Goal: Transaction & Acquisition: Book appointment/travel/reservation

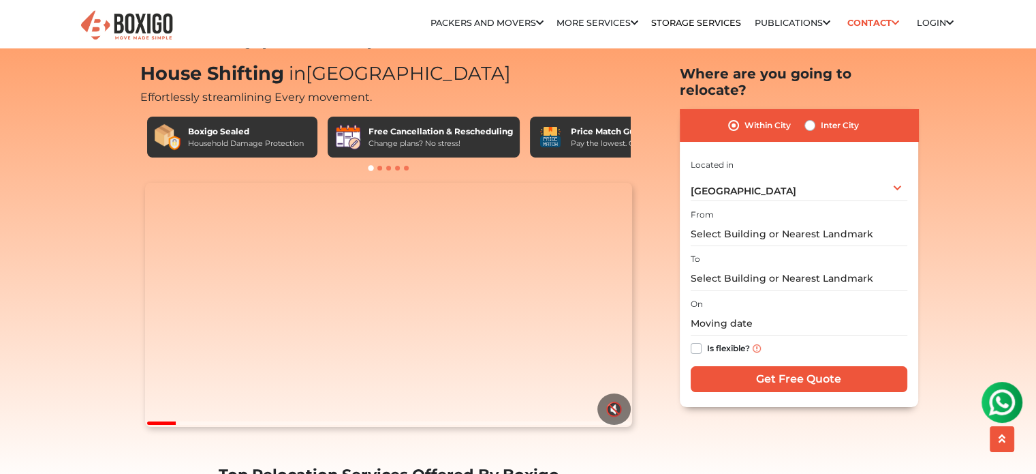
scroll to position [25, 0]
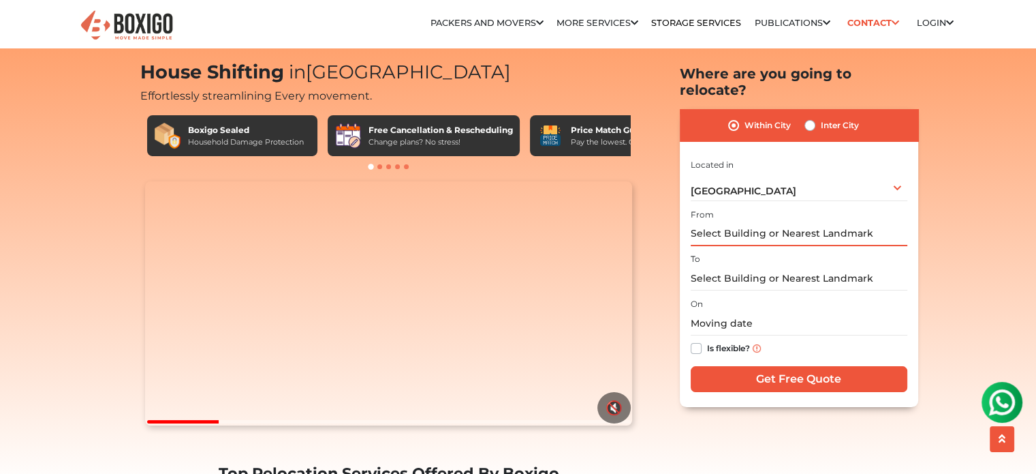
click at [771, 222] on input "text" at bounding box center [799, 234] width 217 height 24
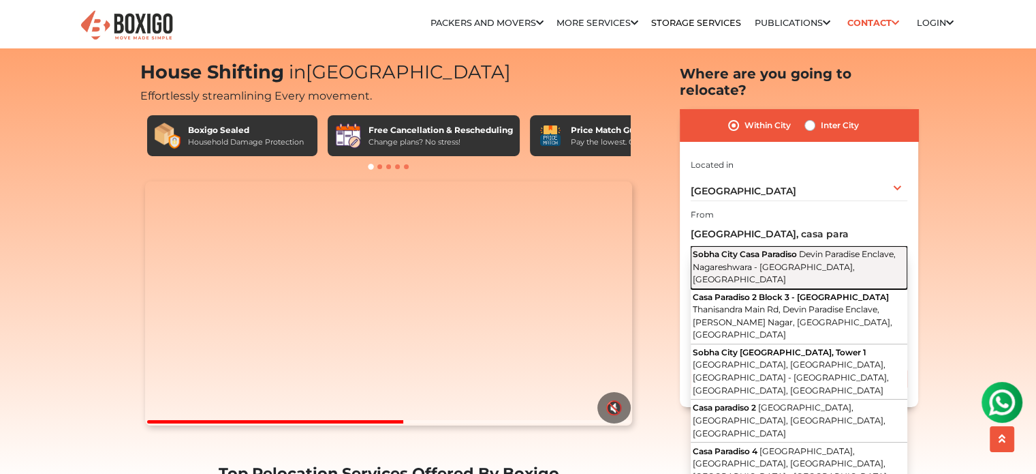
click at [769, 249] on span "Sobha City Casa Paradiso" at bounding box center [745, 254] width 104 height 10
type input "Sobha City [GEOGRAPHIC_DATA][PERSON_NAME][GEOGRAPHIC_DATA], Nagareshwara - [GEO…"
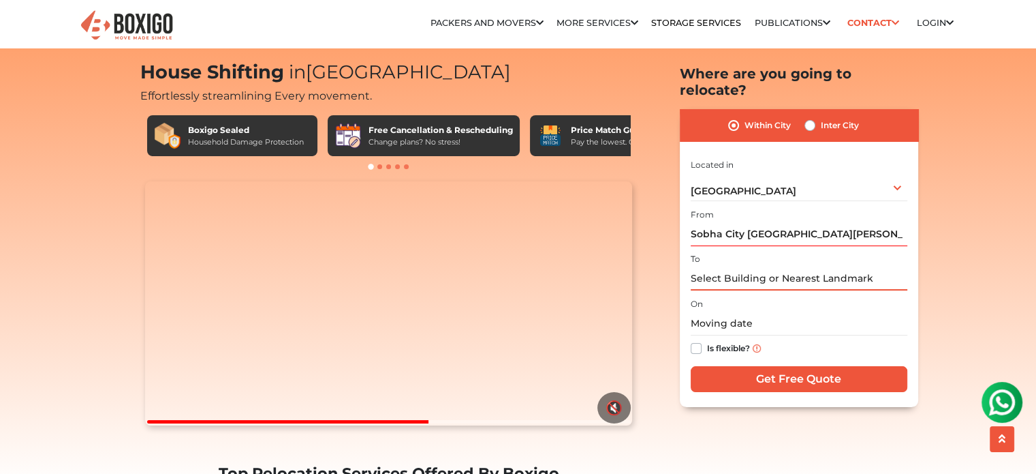
click at [742, 266] on input "text" at bounding box center [799, 278] width 217 height 24
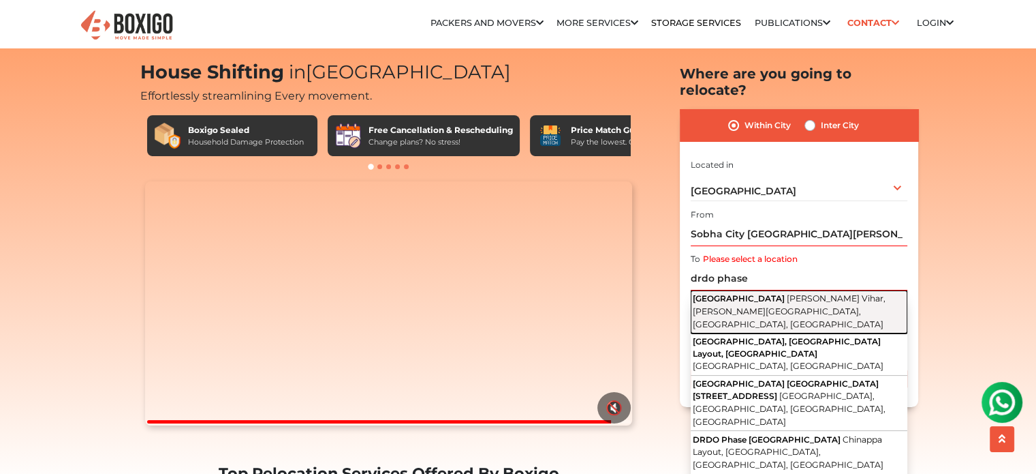
click at [766, 295] on span "[PERSON_NAME] Vihar, [PERSON_NAME][GEOGRAPHIC_DATA], [GEOGRAPHIC_DATA], [GEOGRA…" at bounding box center [789, 310] width 193 height 35
type input "[GEOGRAPHIC_DATA], [PERSON_NAME][GEOGRAPHIC_DATA], [PERSON_NAME][GEOGRAPHIC_DAT…"
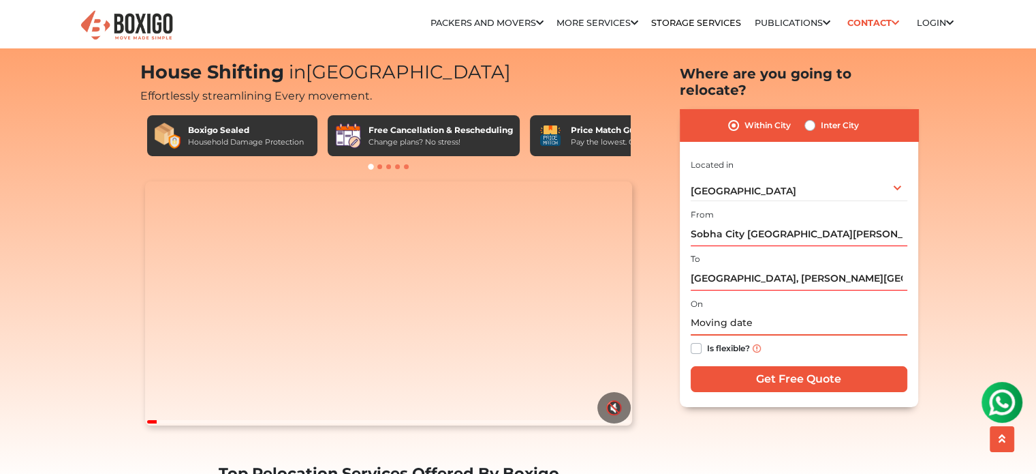
click at [767, 311] on input "text" at bounding box center [799, 323] width 217 height 24
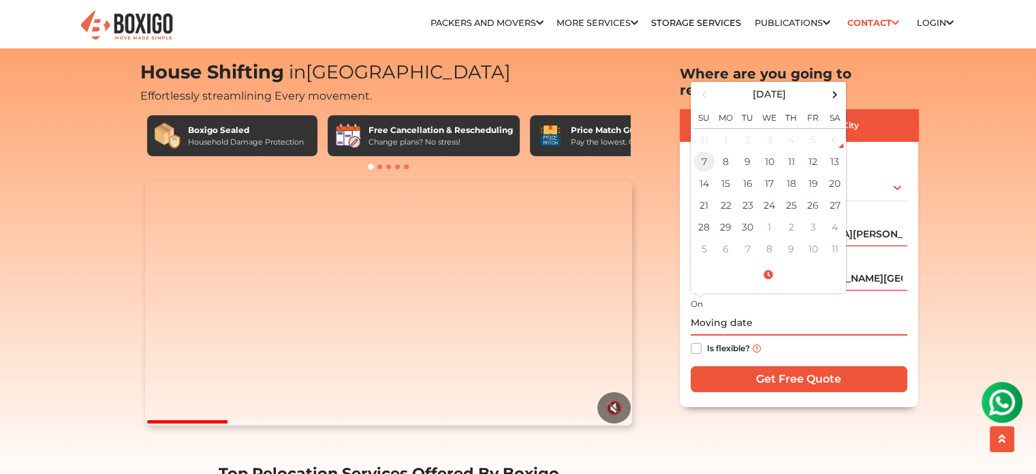
click at [705, 151] on td "7" at bounding box center [705, 162] width 22 height 22
click at [838, 311] on input "[DATE] 12:26 PM" at bounding box center [799, 323] width 217 height 24
drag, startPoint x: 771, startPoint y: 307, endPoint x: 746, endPoint y: 307, distance: 25.2
click at [746, 311] on input "[DATE] 12:26 PM" at bounding box center [799, 323] width 217 height 24
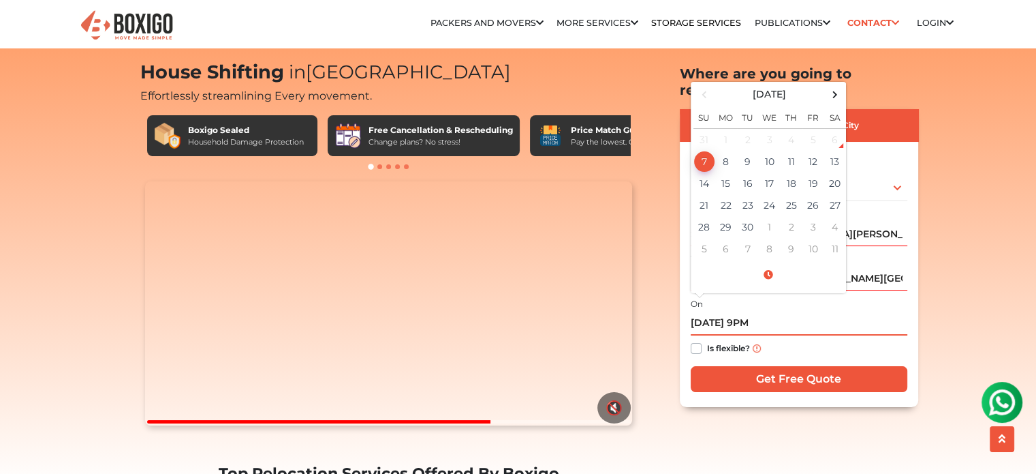
type input "[DATE] 9 PM"
type input "A"
click at [784, 311] on input "text" at bounding box center [799, 323] width 217 height 24
drag, startPoint x: 835, startPoint y: 127, endPoint x: 750, endPoint y: 138, distance: 86.5
click at [750, 138] on tbody "31 1 2 3 4 5 6 7 8 9 10 11 12 13 14 15 16 17 18 19 20 21 22 23 24 25 26 27 28 2…" at bounding box center [770, 194] width 153 height 132
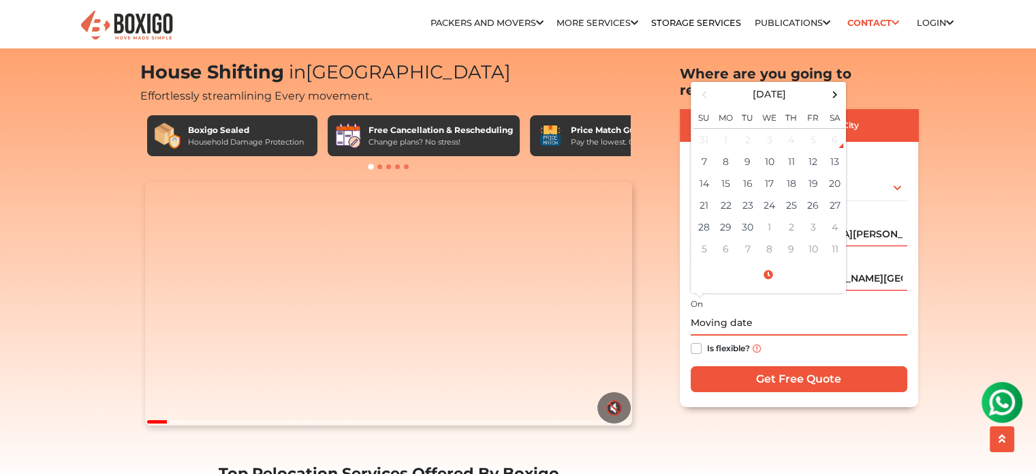
click at [841, 128] on td "6" at bounding box center [835, 139] width 22 height 22
click at [700, 151] on td "7" at bounding box center [705, 162] width 22 height 22
type input "[DATE] 12:26 PM"
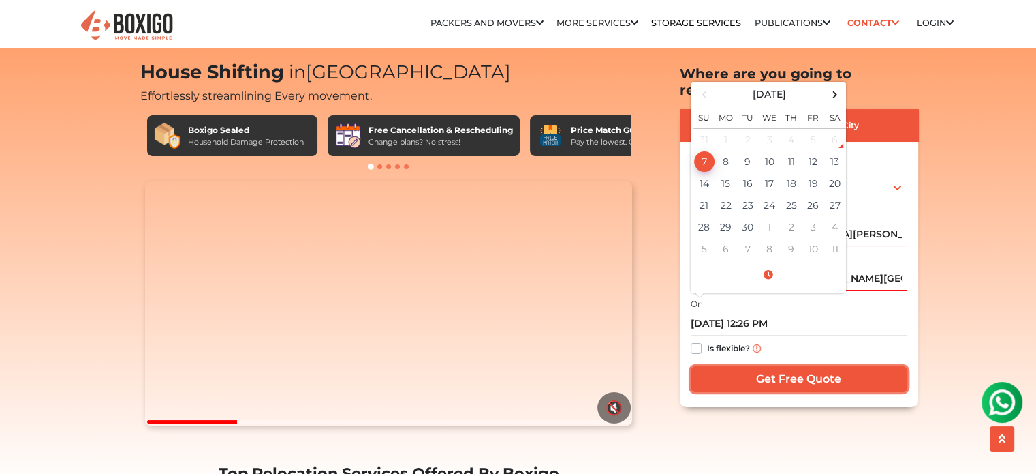
click at [783, 366] on input "Get Free Quote" at bounding box center [799, 379] width 217 height 26
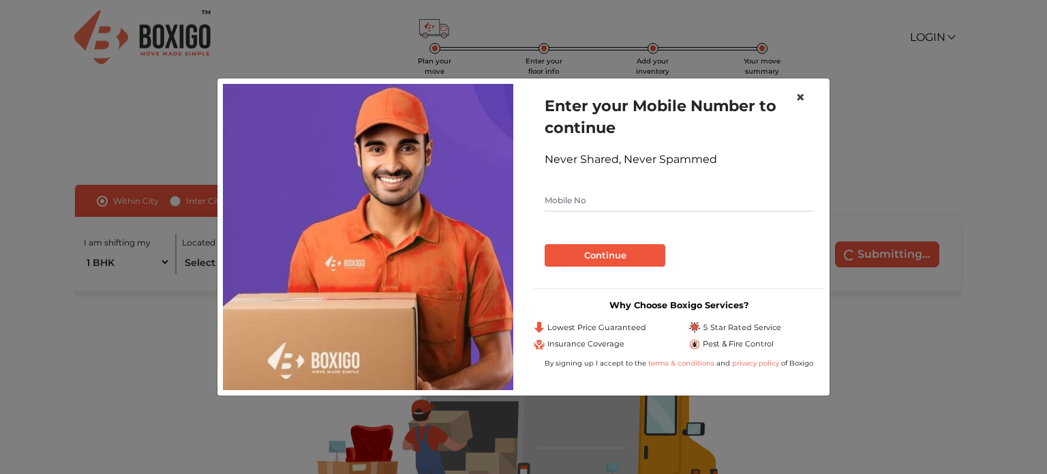
click at [801, 97] on span "×" at bounding box center [800, 97] width 10 height 20
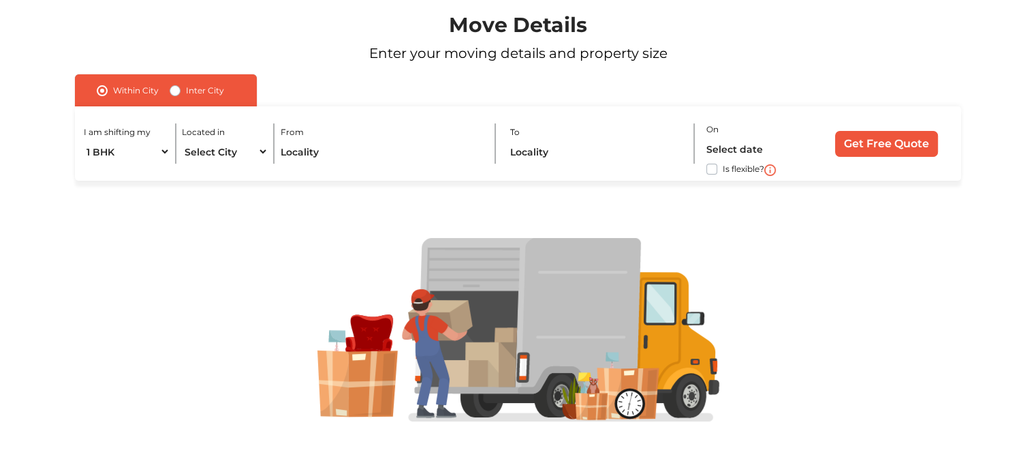
scroll to position [110, 0]
click at [177, 144] on div "I am shifting my 1 BHK 2 BHK 3 BHK 3 + BHK FEW ITEMS Located in Select City Ban…" at bounding box center [518, 144] width 887 height 74
click at [159, 154] on select "1 BHK 2 BHK 3 BHK 3 + BHK FEW ITEMS" at bounding box center [127, 152] width 86 height 24
select select "FEW ITEMS"
click at [84, 140] on select "1 BHK 2 BHK 3 BHK 3 + BHK FEW ITEMS" at bounding box center [127, 152] width 86 height 24
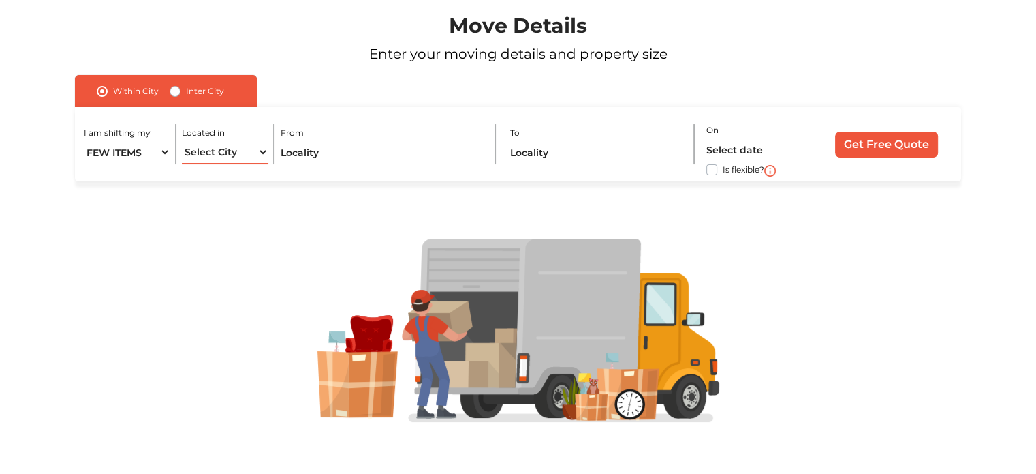
click at [238, 149] on select "Select City Bangalore Bengaluru Bhopal Bhubaneswar Chennai Coimbatore Cuttack D…" at bounding box center [225, 152] width 86 height 24
select select "[GEOGRAPHIC_DATA]"
click at [182, 140] on select "Select City Bangalore Bengaluru Bhopal Bhubaneswar Chennai Coimbatore Cuttack D…" at bounding box center [225, 152] width 86 height 24
click at [320, 149] on input "text" at bounding box center [382, 152] width 203 height 24
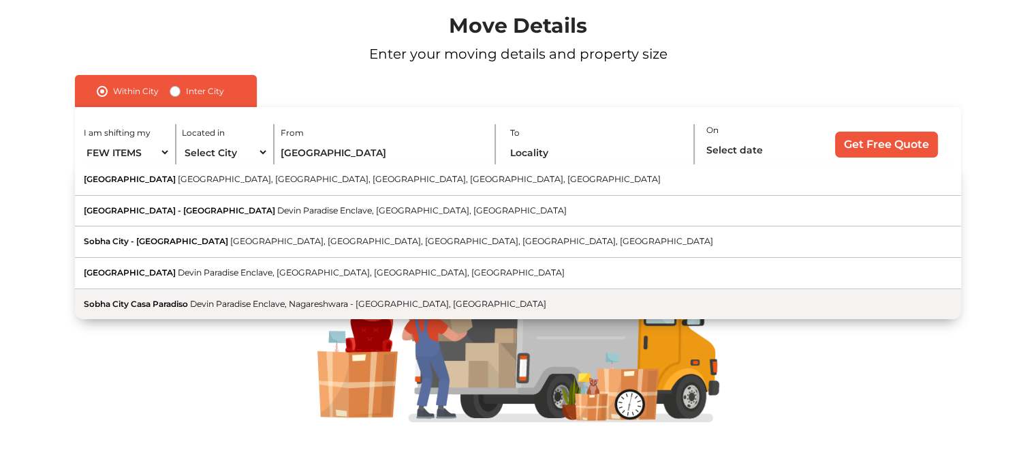
click at [265, 298] on span "Devin Paradise Enclave, Nagareshwara - [GEOGRAPHIC_DATA], [GEOGRAPHIC_DATA]" at bounding box center [368, 303] width 356 height 10
type input "Sobha City [GEOGRAPHIC_DATA][PERSON_NAME][GEOGRAPHIC_DATA], Nagareshwara - [GEO…"
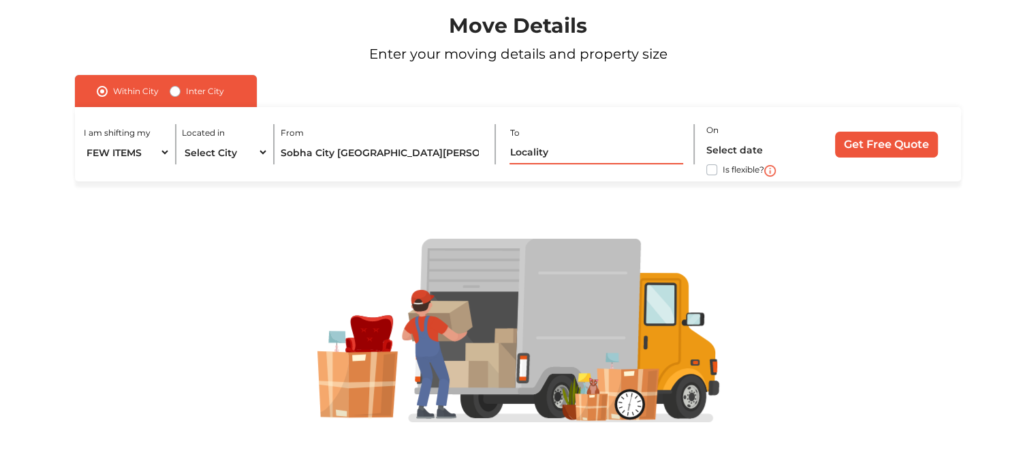
click at [585, 160] on input "text" at bounding box center [597, 152] width 174 height 24
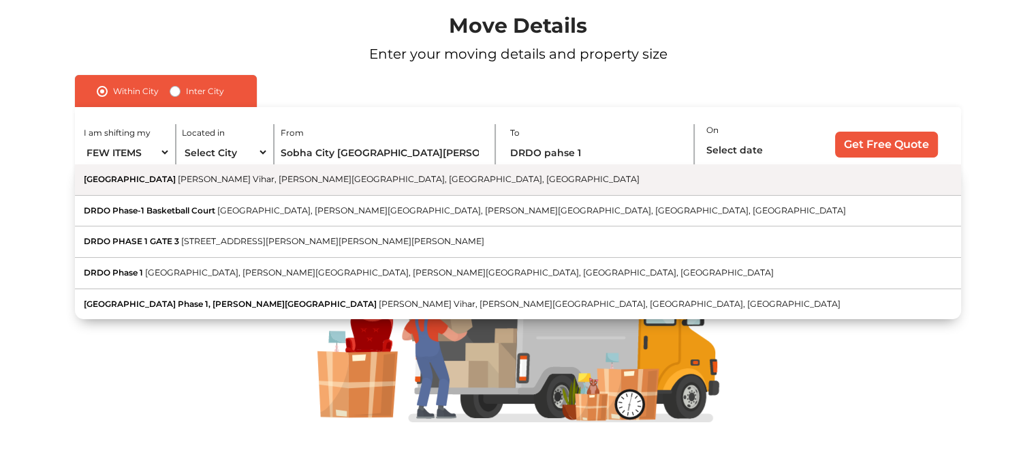
click at [469, 166] on button "DRDO Phase 1 Township Viswa Vihar, C V Raman Nagar, Bengaluru, Karnataka" at bounding box center [518, 179] width 887 height 31
type input "[GEOGRAPHIC_DATA], [PERSON_NAME][GEOGRAPHIC_DATA], [PERSON_NAME][GEOGRAPHIC_DAT…"
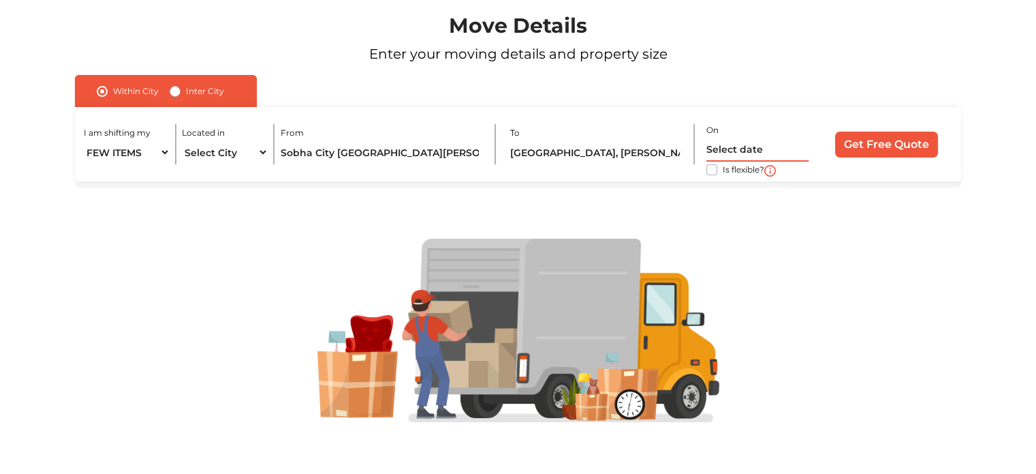
click at [769, 144] on input "text" at bounding box center [758, 150] width 102 height 24
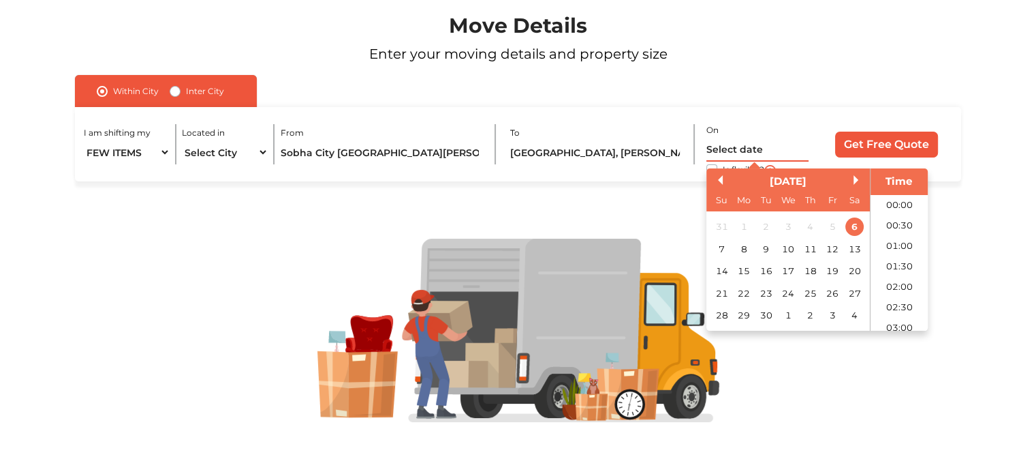
scroll to position [453, 0]
click at [855, 223] on div "6" at bounding box center [855, 227] width 18 height 18
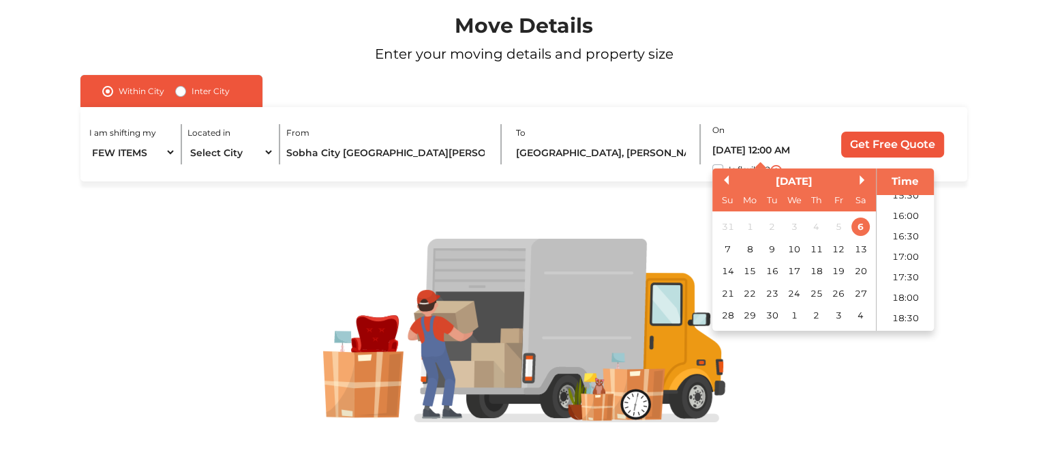
scroll to position [609, 0]
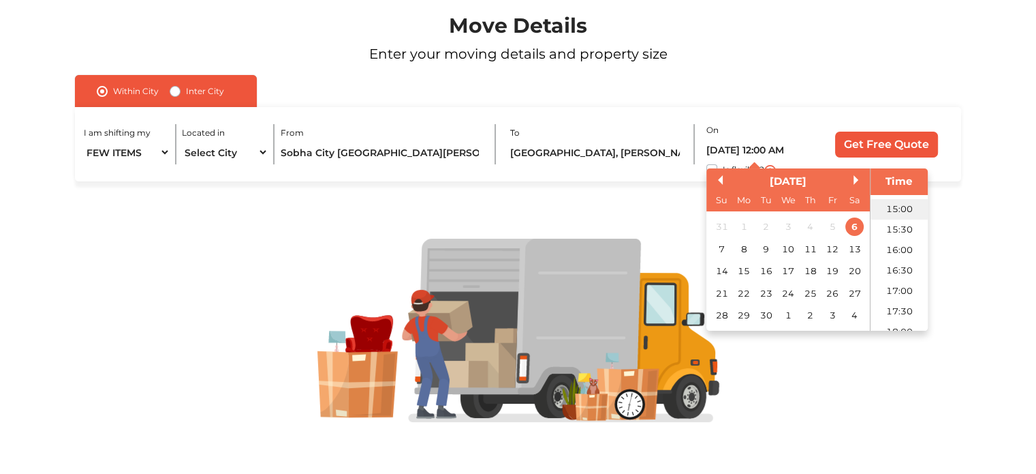
click at [895, 204] on li "15:00" at bounding box center [900, 209] width 58 height 20
type input "06/09/2025 3:00 PM"
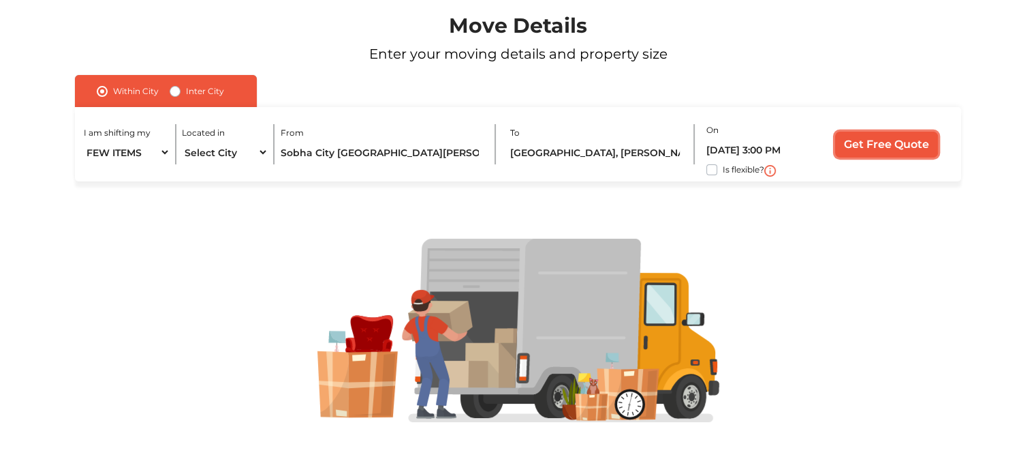
click at [871, 138] on input "Get Free Quote" at bounding box center [886, 145] width 103 height 26
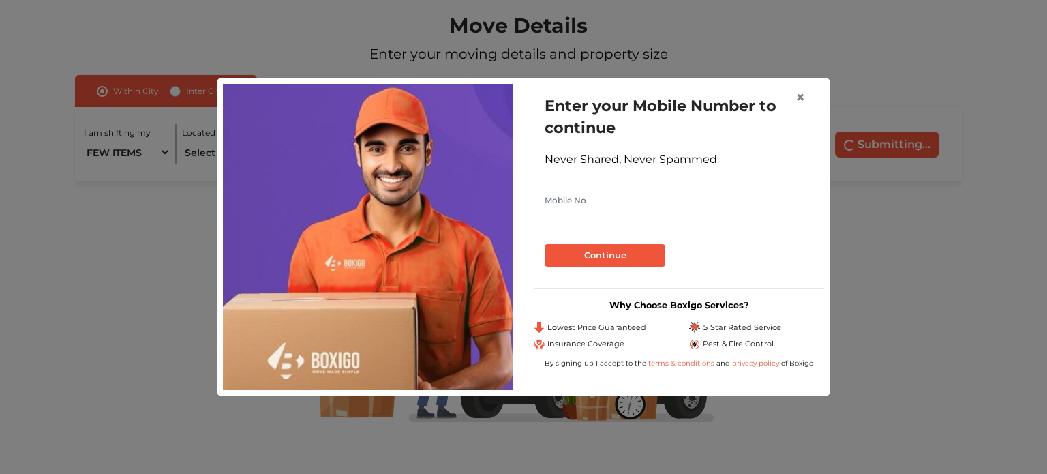
click at [631, 202] on input "text" at bounding box center [678, 200] width 268 height 22
type input "9731766083"
click at [598, 248] on button "Continue" at bounding box center [604, 255] width 121 height 23
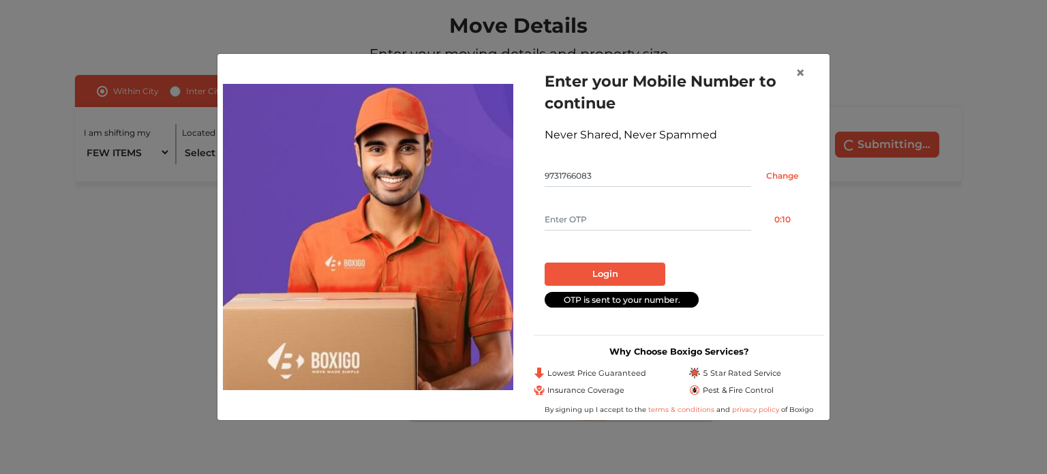
click at [619, 217] on input "text" at bounding box center [647, 220] width 206 height 22
type input "8683"
click at [603, 276] on button "Login" at bounding box center [604, 273] width 121 height 23
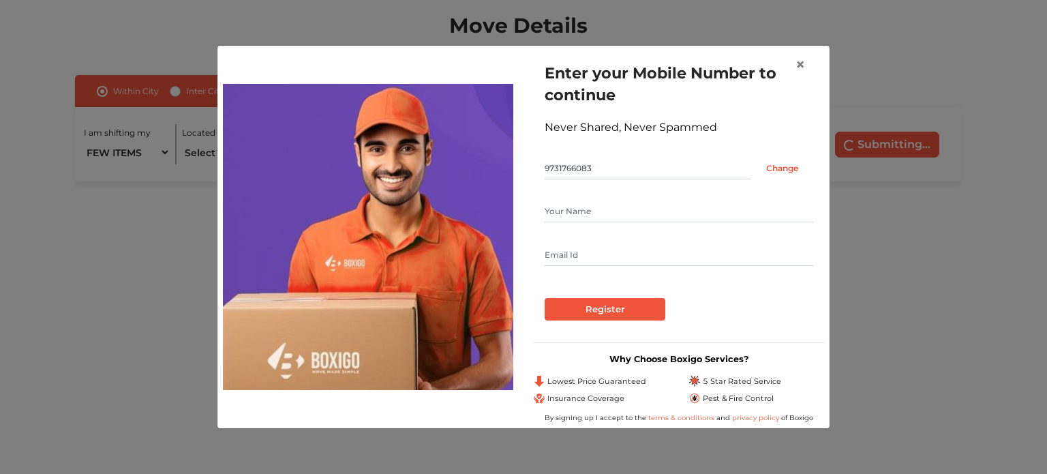
click at [678, 209] on input "text" at bounding box center [678, 211] width 268 height 22
type input "Manish Kumar singh"
click at [664, 258] on input "machmanish@gmail.com" at bounding box center [678, 255] width 268 height 22
type input "machmanish@yahoo.co.in"
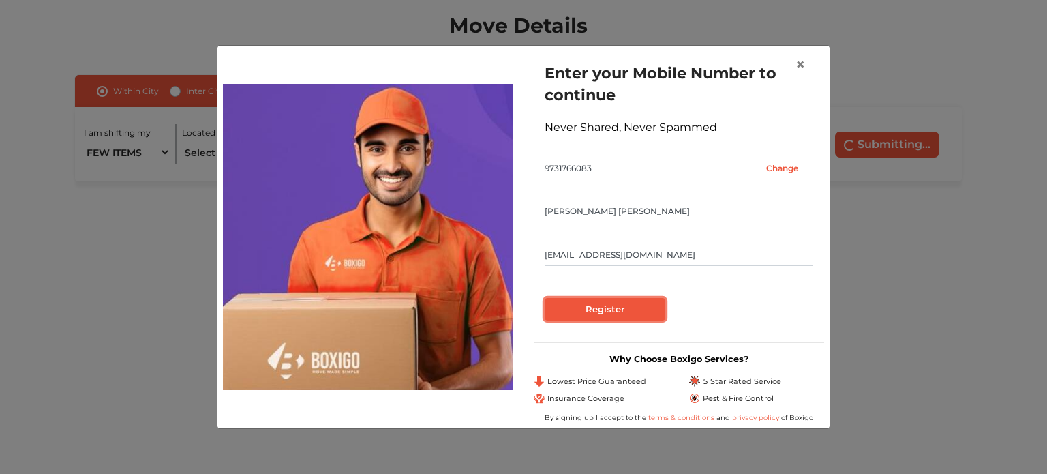
click at [594, 309] on input "Register" at bounding box center [604, 309] width 121 height 23
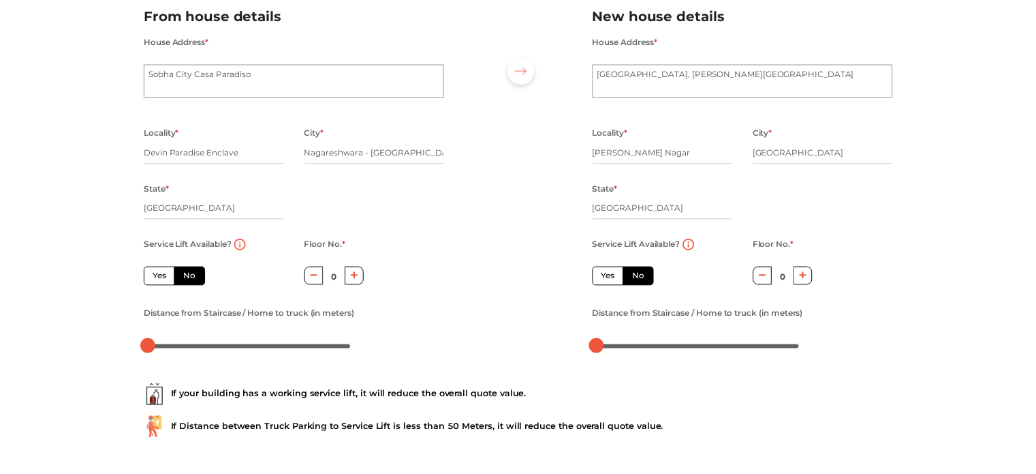
scroll to position [35, 0]
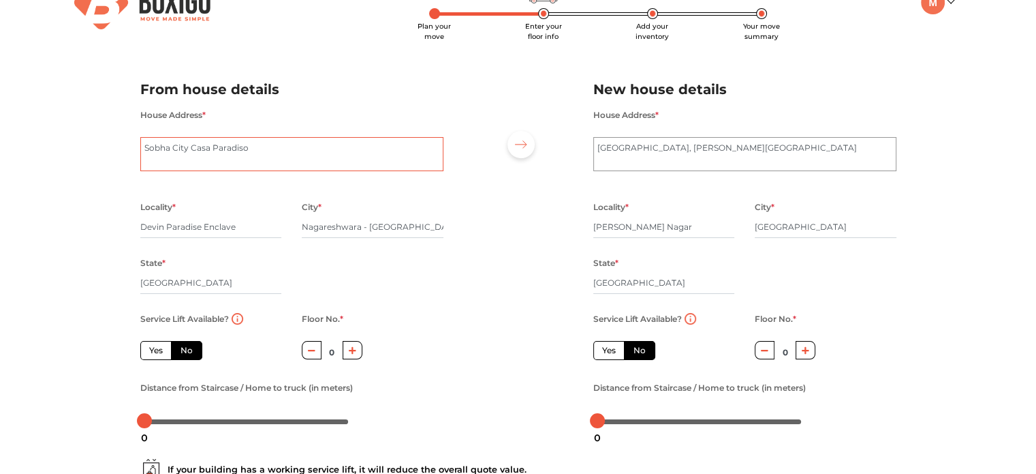
click at [225, 149] on textarea "Sobha City Casa Paradiso" at bounding box center [291, 154] width 303 height 34
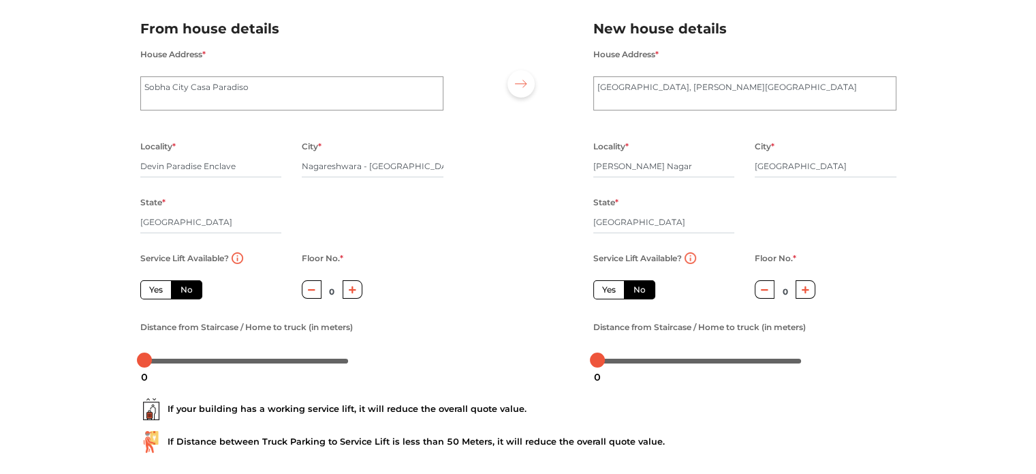
click at [153, 291] on label "Yes" at bounding box center [155, 289] width 31 height 19
click at [153, 291] on input "Yes" at bounding box center [153, 287] width 9 height 9
radio input "true"
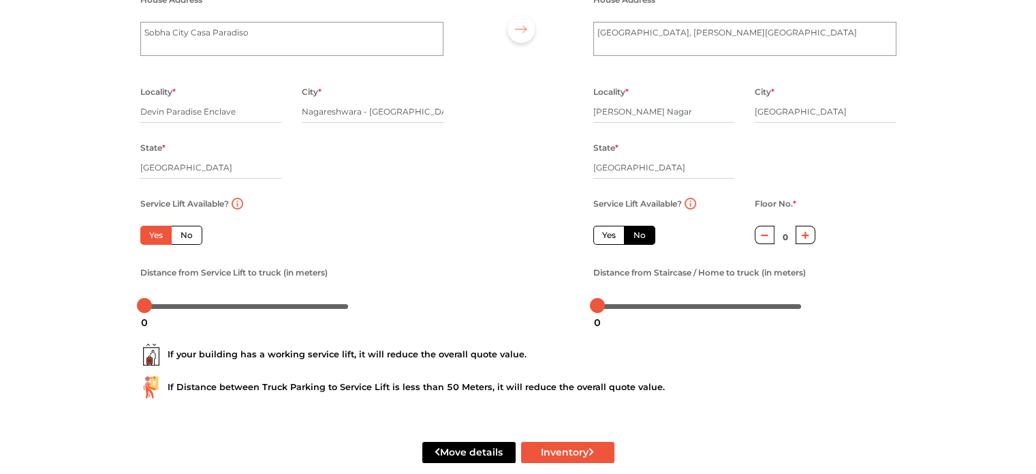
scroll to position [174, 0]
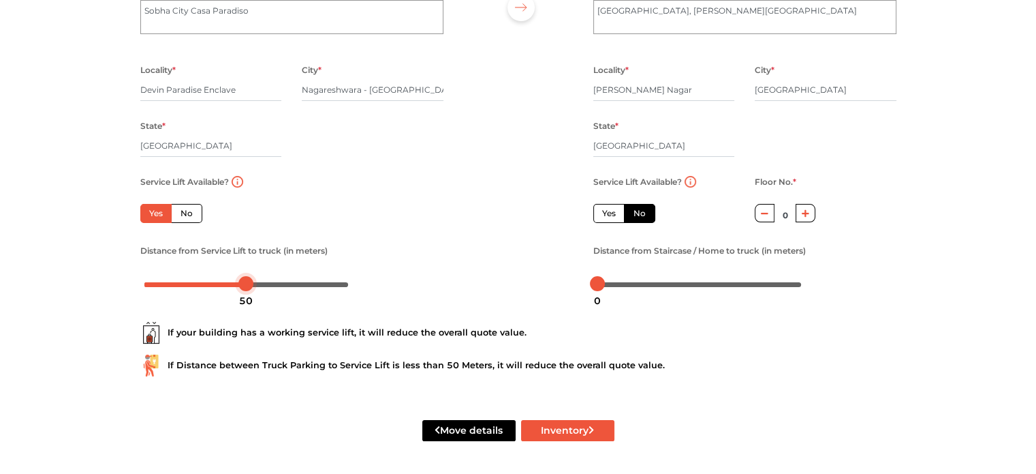
drag, startPoint x: 143, startPoint y: 286, endPoint x: 245, endPoint y: 294, distance: 101.9
click at [245, 294] on body "Plan your move Enter your floor info Add your inventory Your move summary My Mo…" at bounding box center [518, 65] width 1036 height 474
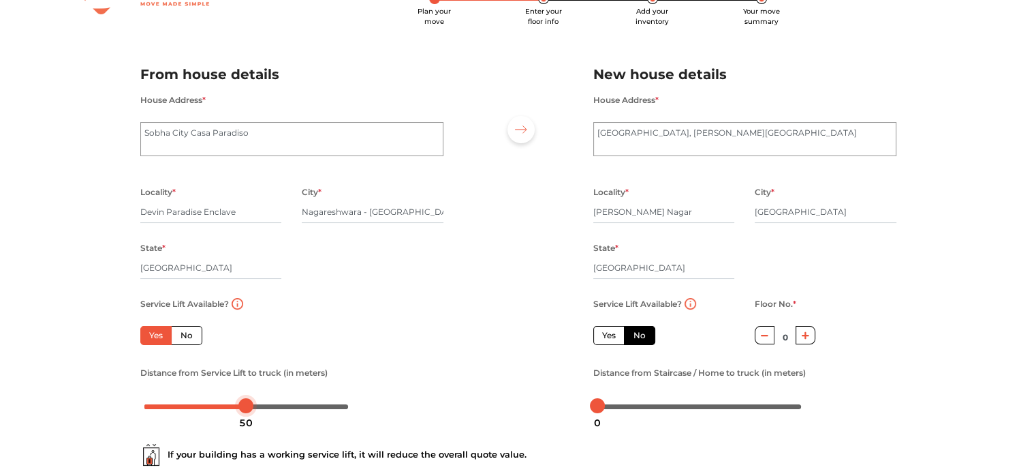
scroll to position [48, 0]
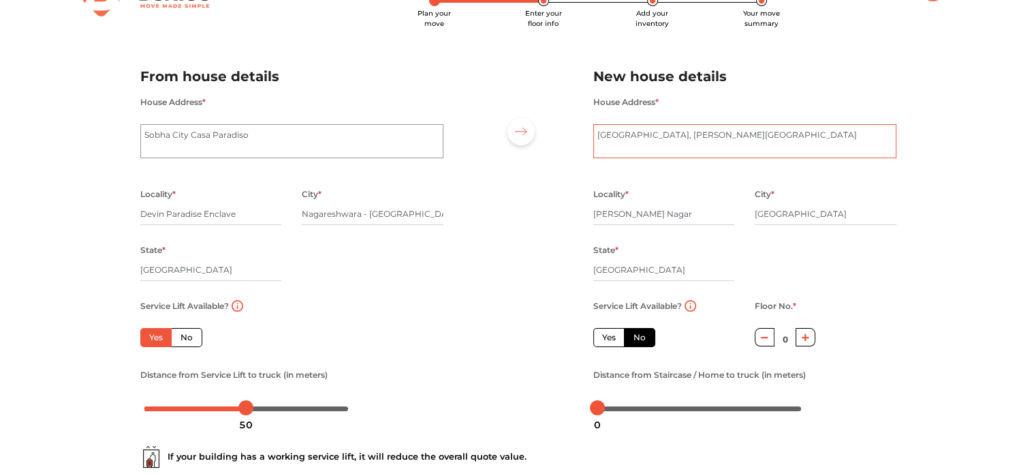
click at [597, 132] on textarea "DRDO Phase 1 Township, Viswa Vihar" at bounding box center [744, 141] width 303 height 34
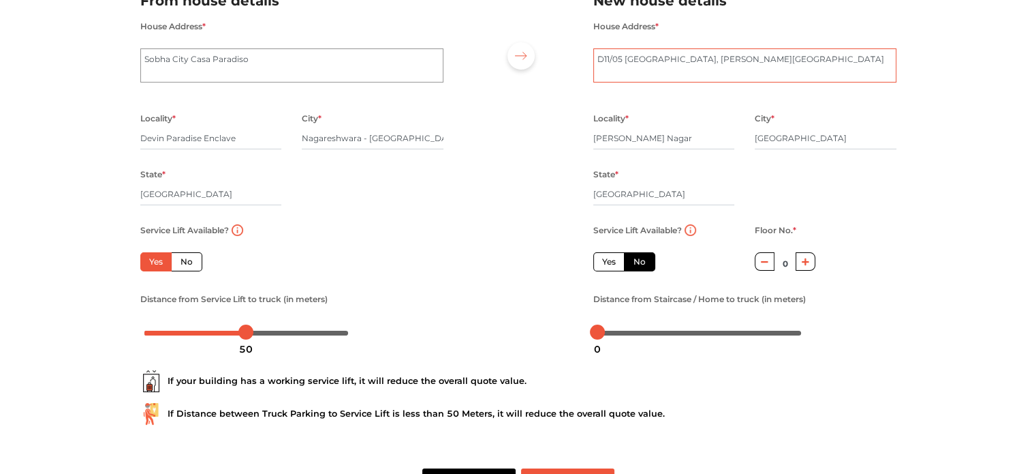
scroll to position [124, 0]
type textarea "D11/05 DRDO Phase 1 Township, Viswa Vihar"
click at [638, 264] on label "No" at bounding box center [639, 260] width 31 height 19
click at [638, 264] on input "No" at bounding box center [638, 259] width 9 height 9
click at [763, 264] on icon "button" at bounding box center [764, 261] width 7 height 8
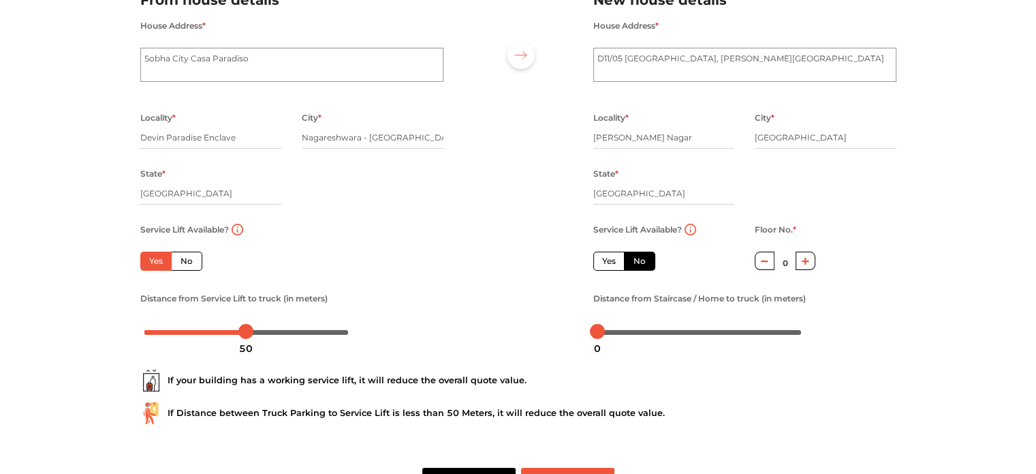
click at [807, 258] on icon "button" at bounding box center [805, 261] width 7 height 8
type input "1"
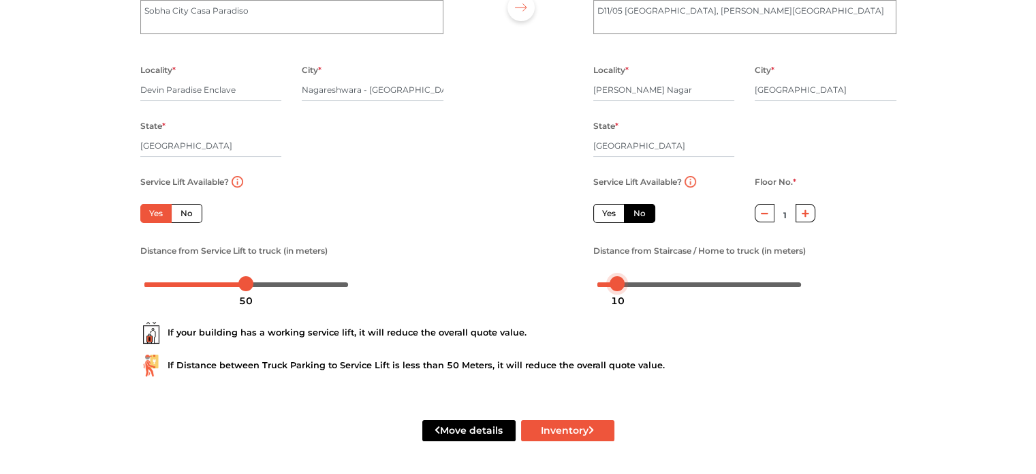
drag, startPoint x: 596, startPoint y: 281, endPoint x: 616, endPoint y: 283, distance: 19.9
click at [616, 283] on div at bounding box center [617, 283] width 15 height 15
click at [562, 434] on button "Inventory" at bounding box center [567, 430] width 93 height 21
click at [367, 89] on input "Nagareshwara - Nagenahalli" at bounding box center [373, 90] width 142 height 22
type input "Nagareshwara Nagenahalli"
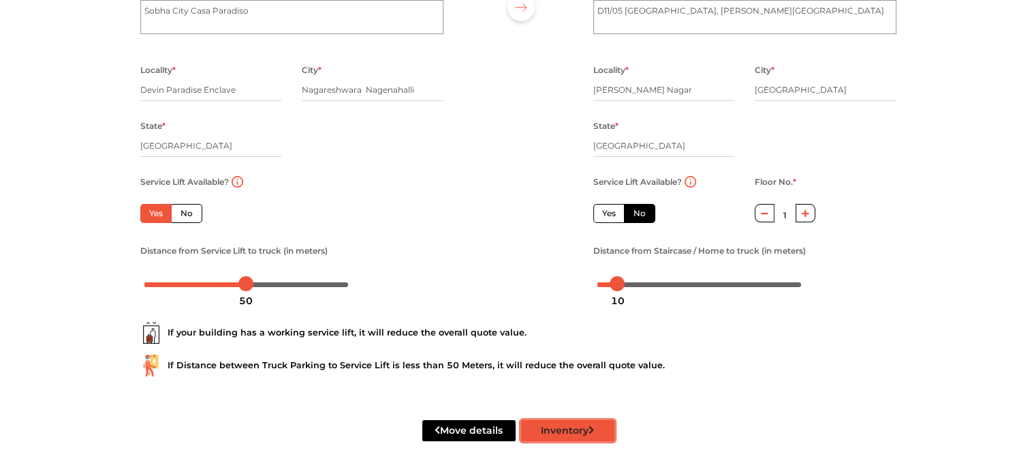
click at [561, 426] on button "Inventory" at bounding box center [567, 430] width 93 height 21
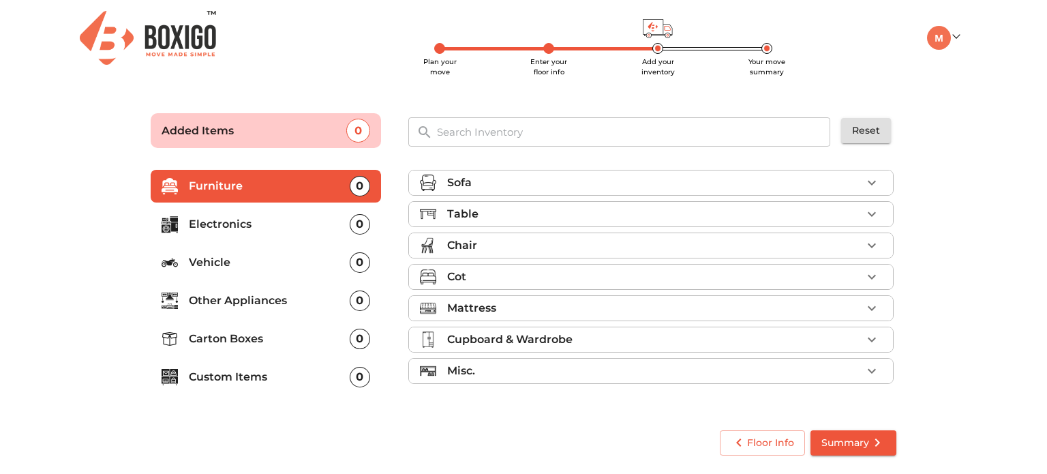
click at [500, 275] on div "Cot" at bounding box center [654, 276] width 414 height 16
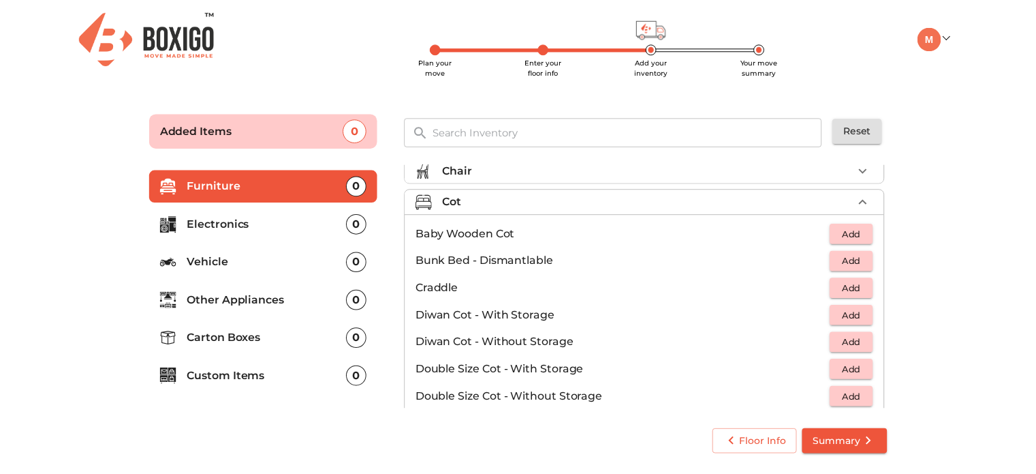
scroll to position [78, 0]
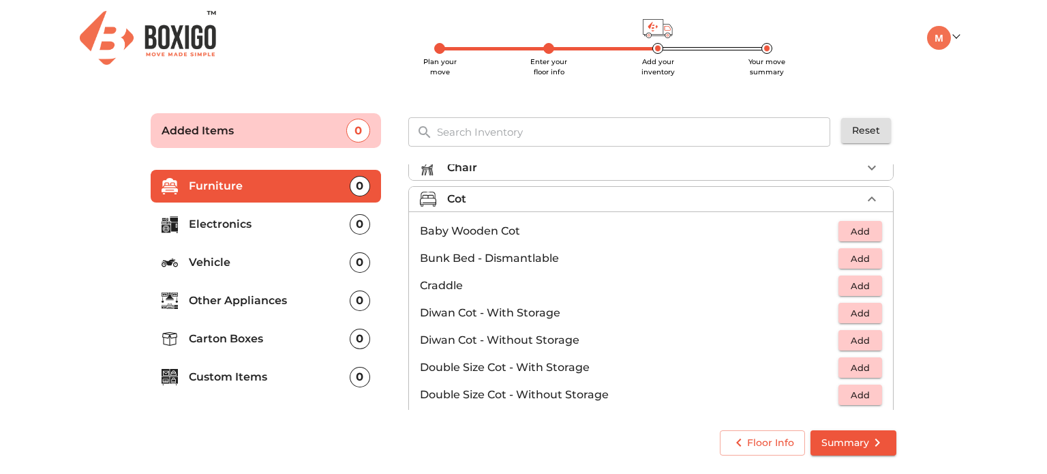
click at [522, 258] on p "Bunk Bed - Dismantlable" at bounding box center [629, 258] width 418 height 16
click at [857, 258] on span "Add" at bounding box center [860, 259] width 30 height 16
click at [846, 442] on span "Summary" at bounding box center [853, 442] width 64 height 17
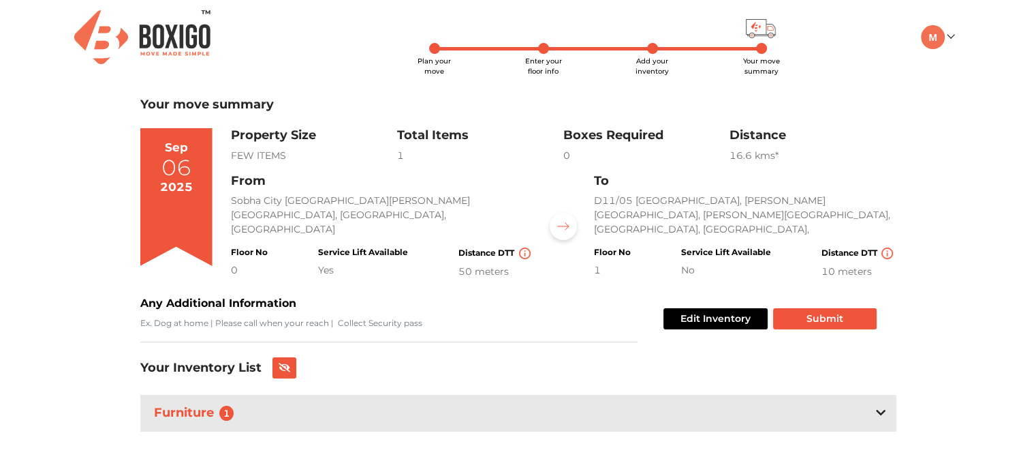
scroll to position [3, 0]
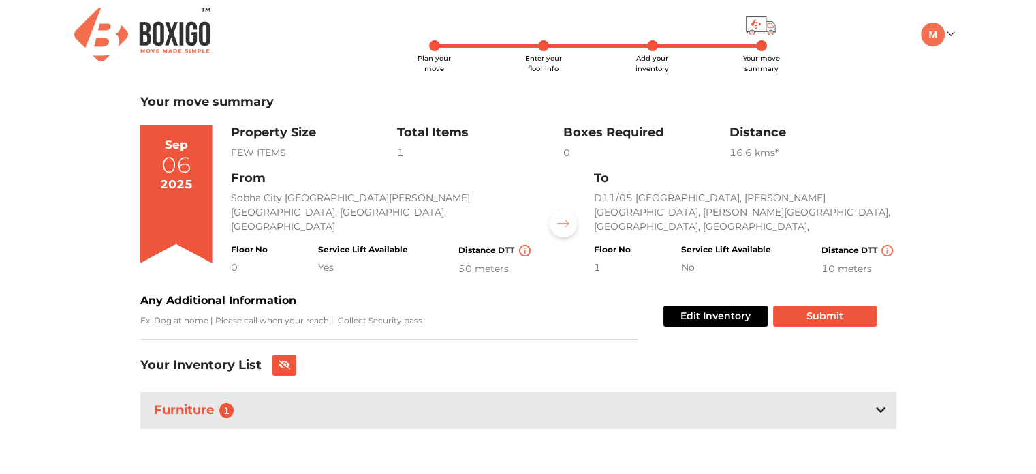
click at [878, 402] on div at bounding box center [881, 410] width 10 height 16
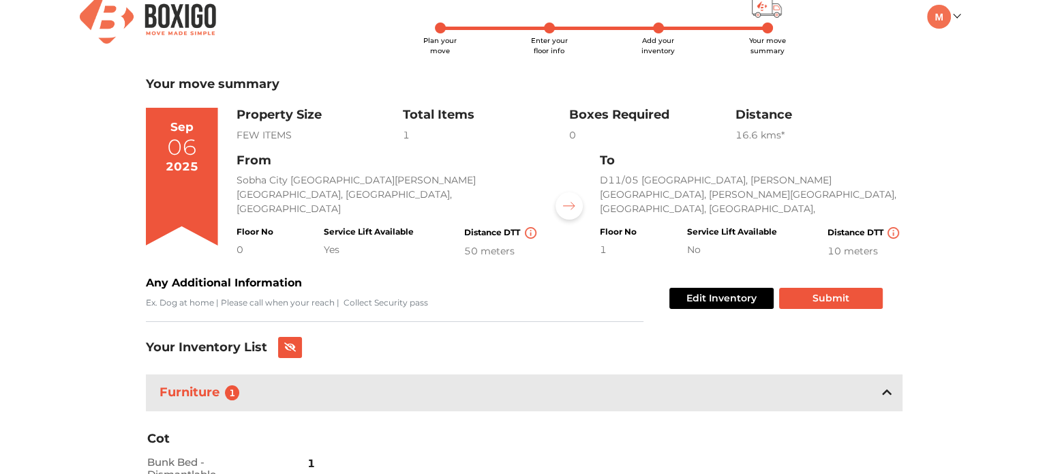
scroll to position [20, 0]
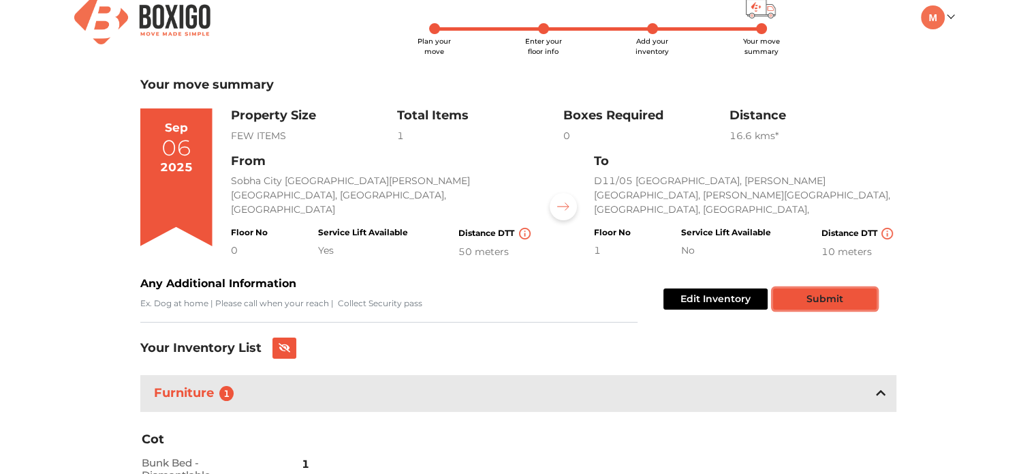
click at [845, 291] on button "Submit" at bounding box center [825, 298] width 104 height 21
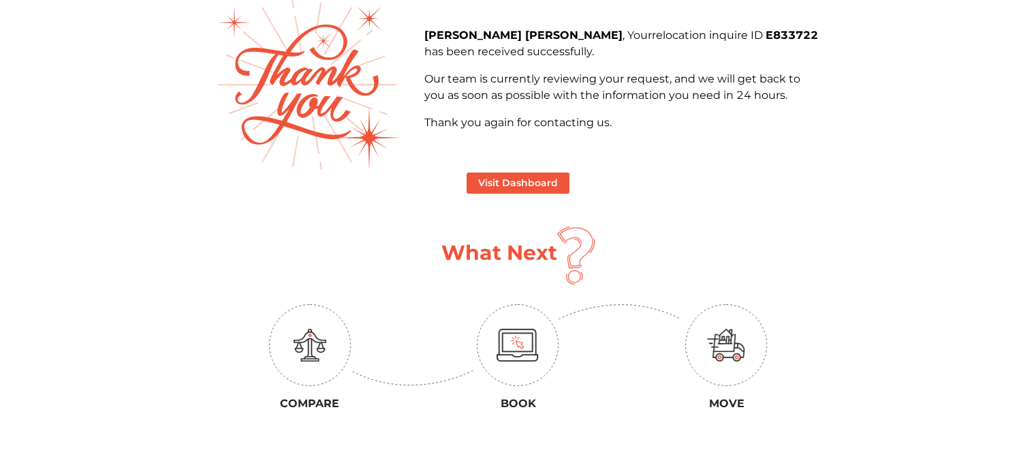
scroll to position [92, 0]
click at [523, 184] on button "Visit Dashboard" at bounding box center [518, 182] width 103 height 21
